Goal: Task Accomplishment & Management: Manage account settings

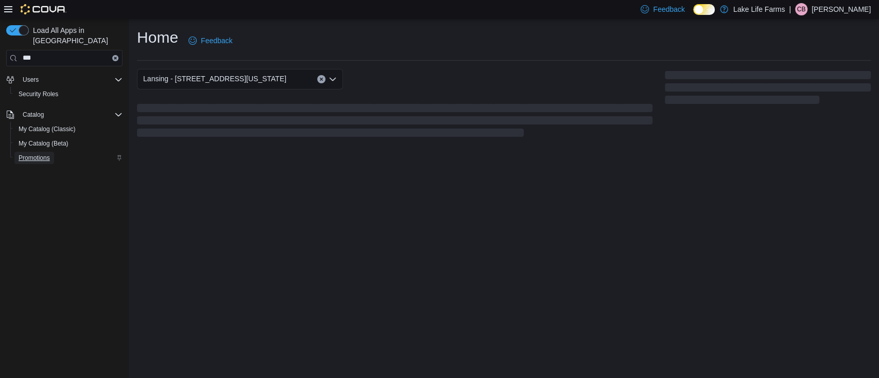
click at [46, 154] on span "Promotions" at bounding box center [34, 158] width 31 height 8
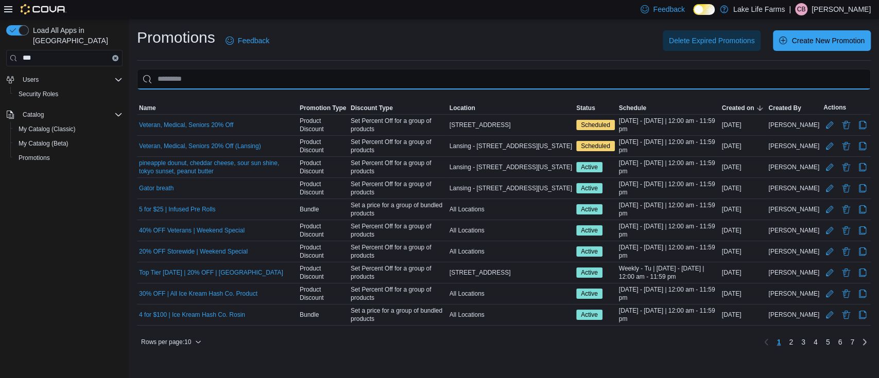
click at [270, 76] on input "This is a search bar. As you type, the results lower in the page will automatic…" at bounding box center [504, 79] width 734 height 21
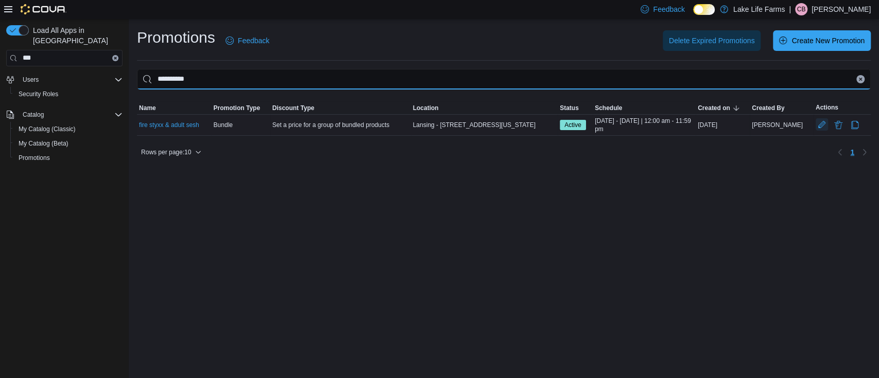
type input "**********"
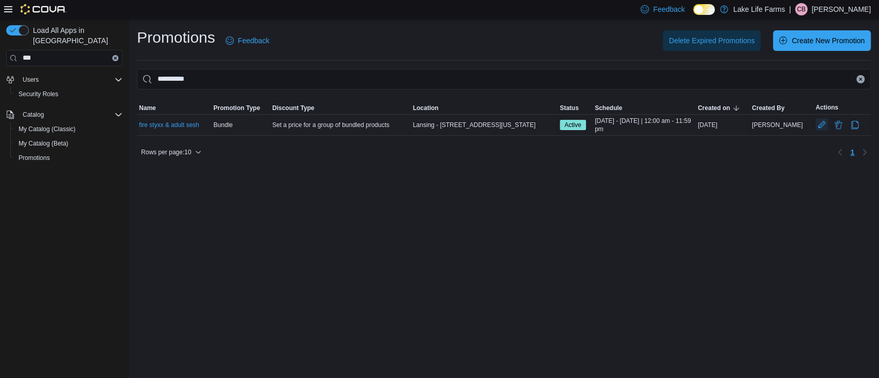
click at [815, 123] on button "Edit Promotion" at bounding box center [821, 124] width 12 height 12
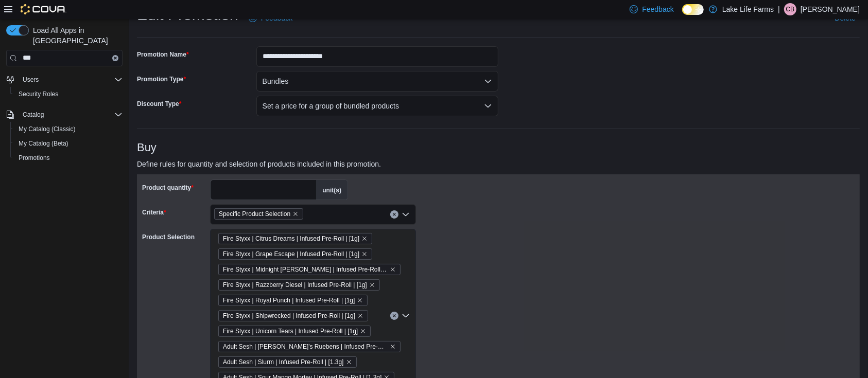
scroll to position [68, 0]
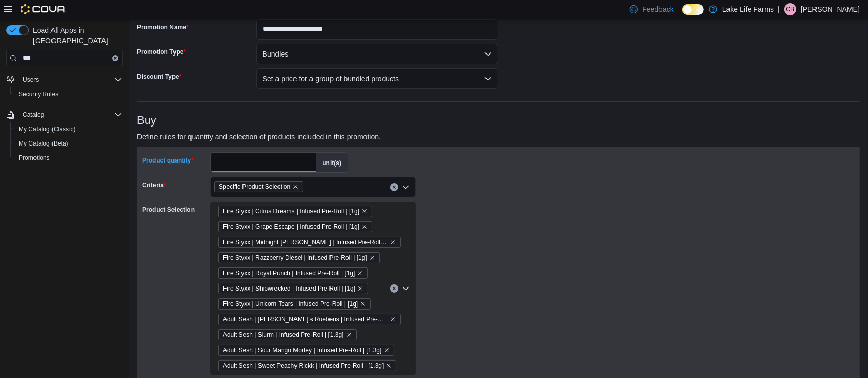
click at [290, 165] on input "**" at bounding box center [264, 163] width 106 height 20
type input "*"
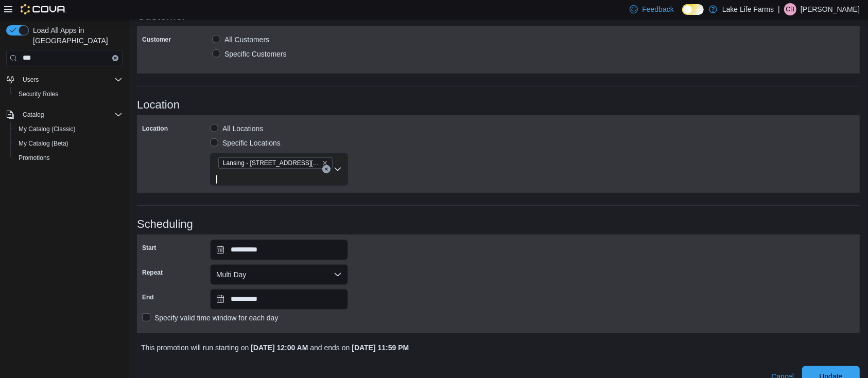
scroll to position [663, 0]
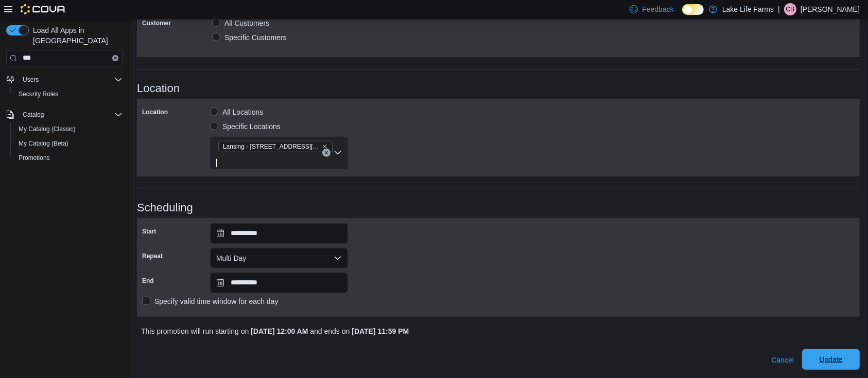
type input "*"
click at [849, 352] on span "Update" at bounding box center [830, 360] width 45 height 21
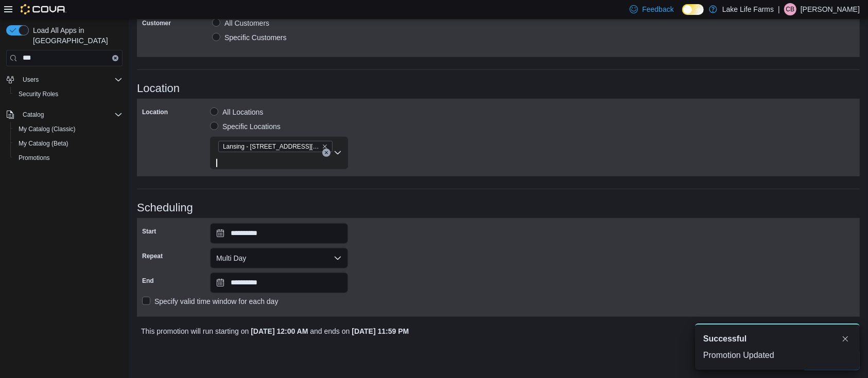
scroll to position [0, 0]
